Goal: Transaction & Acquisition: Book appointment/travel/reservation

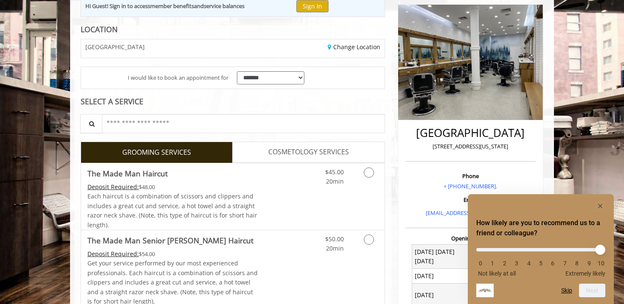
scroll to position [113, 0]
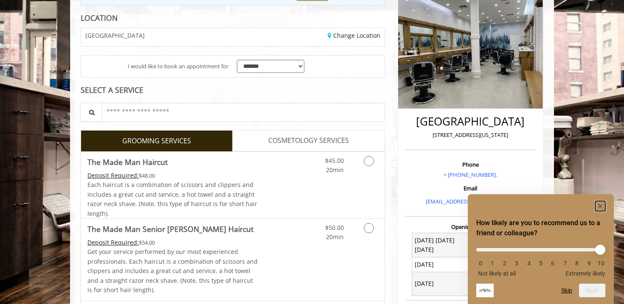
click at [602, 206] on rect "Hide survey" at bounding box center [600, 206] width 10 height 10
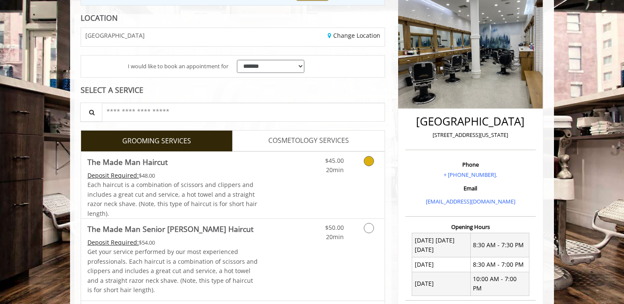
click at [369, 161] on icon "Grooming services" at bounding box center [369, 161] width 10 height 10
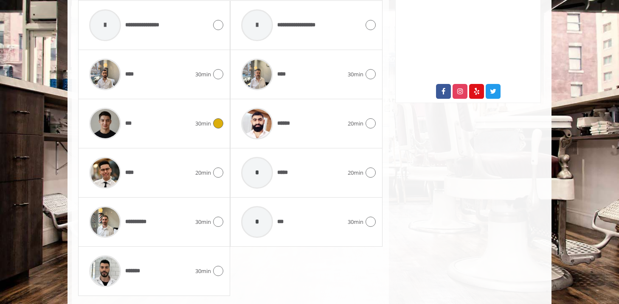
scroll to position [472, 0]
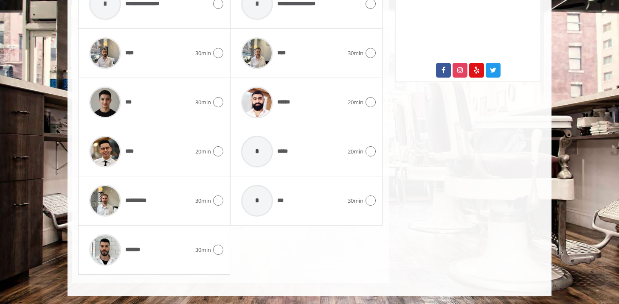
click at [287, 240] on div "**********" at bounding box center [230, 102] width 304 height 345
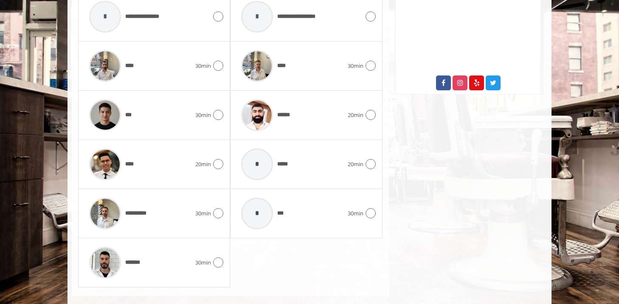
scroll to position [458, 0]
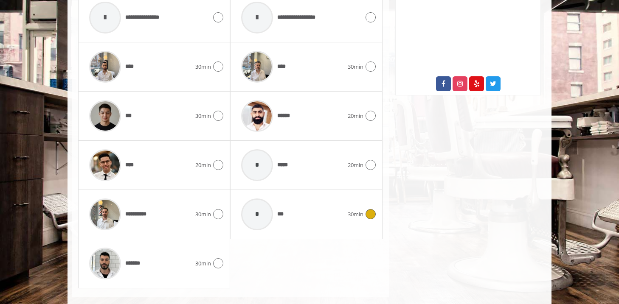
click at [369, 215] on icon at bounding box center [371, 214] width 10 height 10
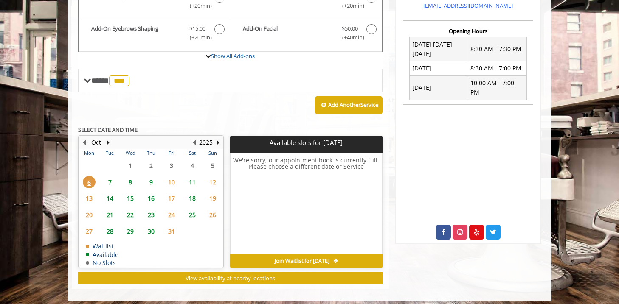
scroll to position [315, 0]
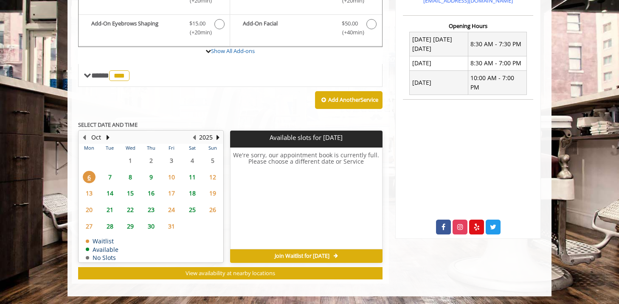
click at [110, 174] on span "7" at bounding box center [110, 177] width 13 height 12
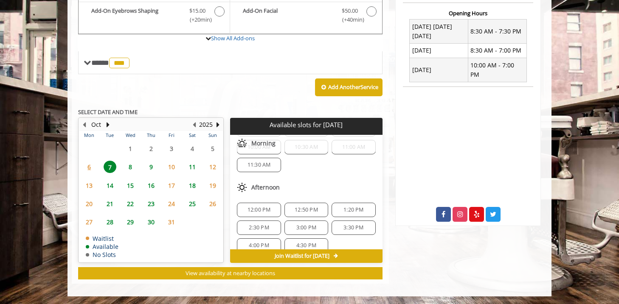
scroll to position [92, 0]
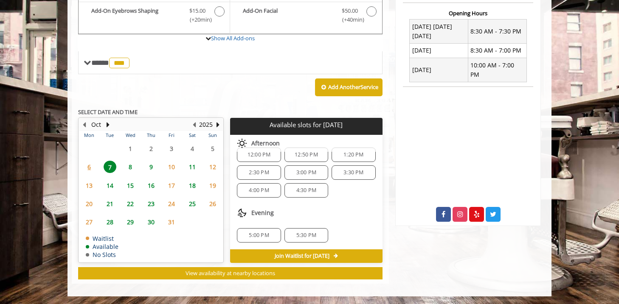
click at [130, 166] on span "8" at bounding box center [130, 167] width 13 height 12
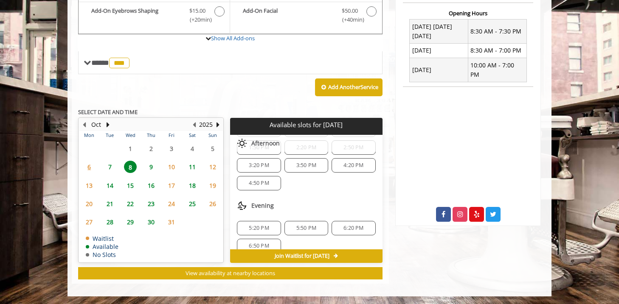
scroll to position [110, 0]
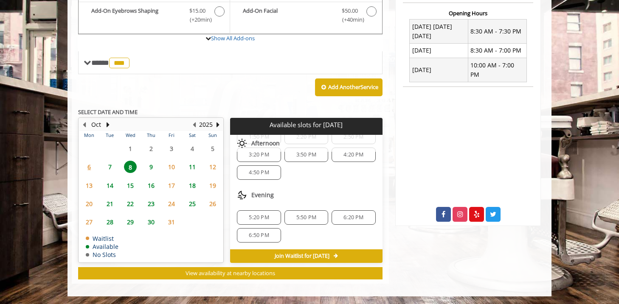
click at [314, 178] on div "12:20 PM 12:50 PM 1:20 PM 1:50 PM 2:20 PM 2:50 PM 3:20 PM 3:50 PM 4:20 PM 4:50 …" at bounding box center [306, 146] width 152 height 82
